Goal: Information Seeking & Learning: Check status

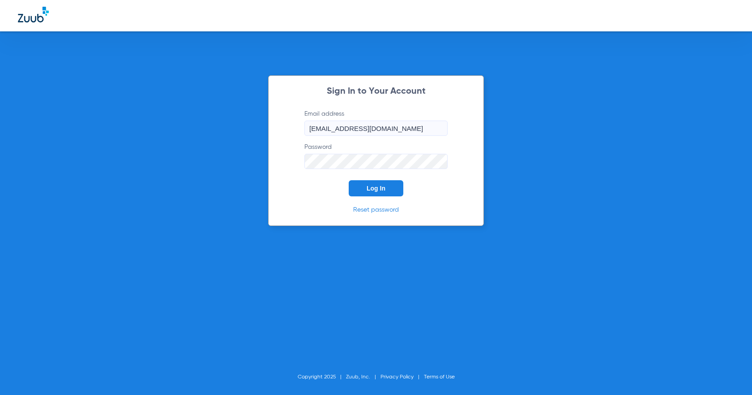
click at [380, 191] on span "Log In" at bounding box center [376, 188] width 19 height 7
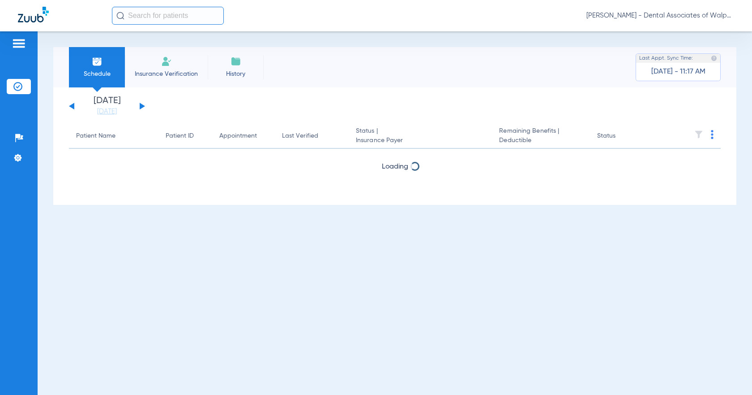
click at [129, 15] on input "text" at bounding box center [168, 16] width 112 height 18
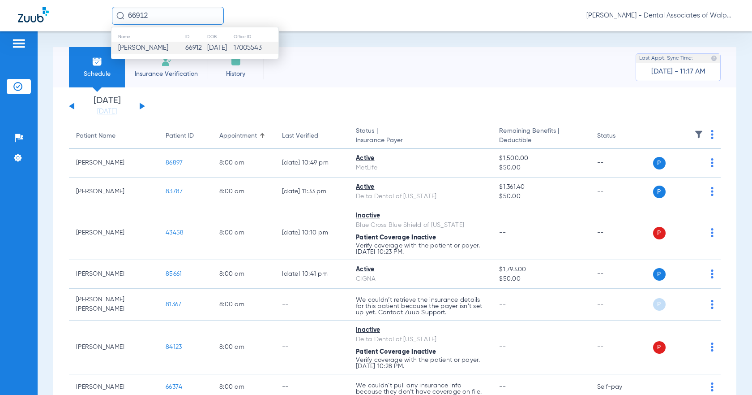
click at [136, 47] on span "[PERSON_NAME]" at bounding box center [143, 47] width 50 height 7
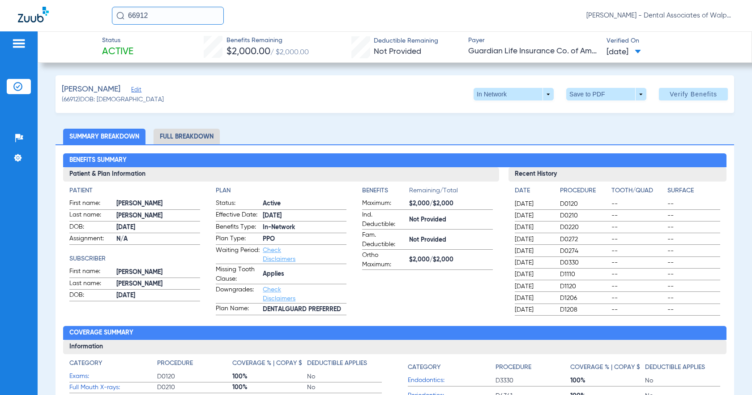
click at [169, 136] on li "Full Breakdown" at bounding box center [187, 137] width 66 height 16
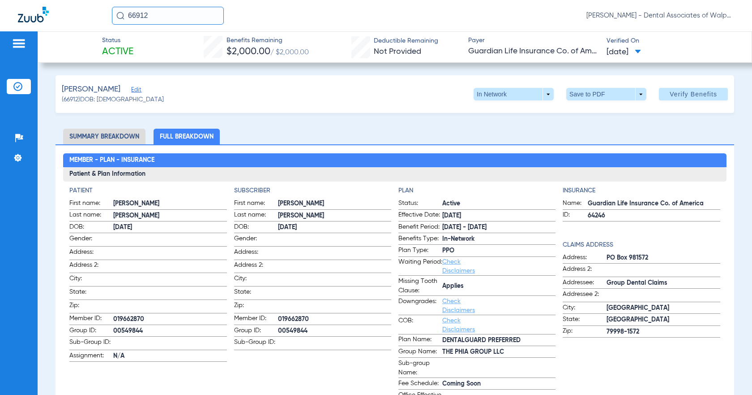
drag, startPoint x: 128, startPoint y: 14, endPoint x: 175, endPoint y: 2, distance: 48.9
click at [172, 10] on input "66912" at bounding box center [168, 16] width 112 height 18
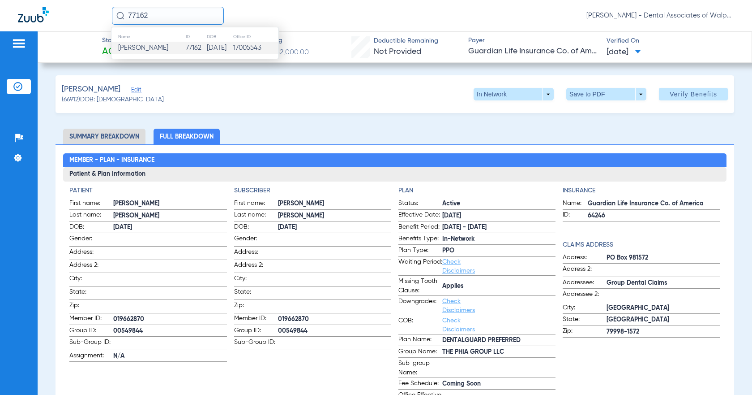
type input "77162"
click at [151, 46] on span "[PERSON_NAME]" at bounding box center [143, 47] width 50 height 7
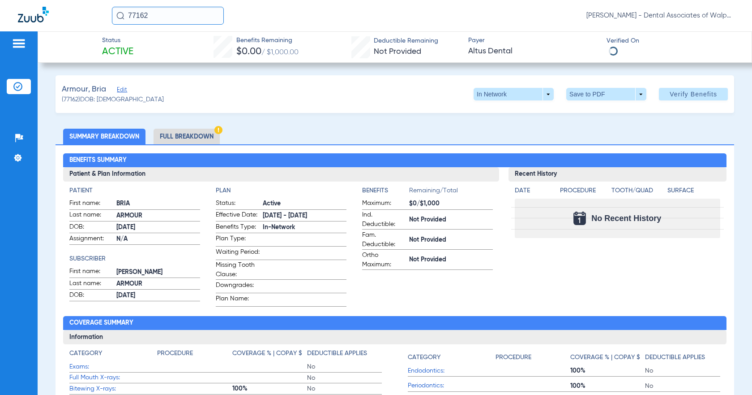
click at [175, 135] on li "Full Breakdown" at bounding box center [187, 137] width 66 height 16
